Goal: Check status: Check status

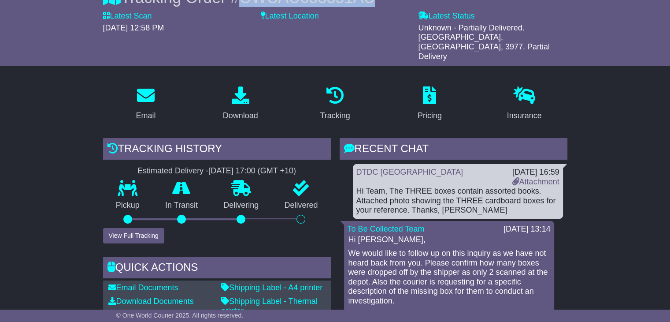
scroll to position [44, 0]
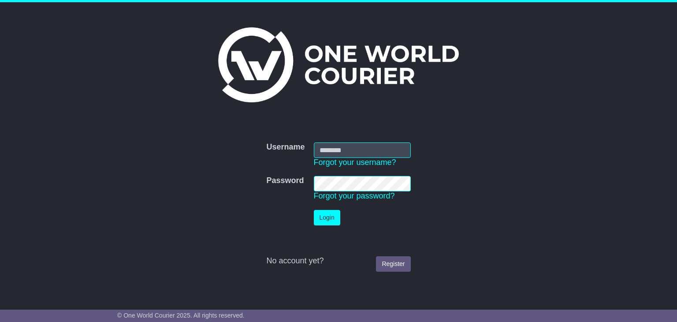
type input "**********"
click at [326, 215] on button "Login" at bounding box center [327, 217] width 26 height 15
